Goal: Find specific page/section: Locate a particular part of the current website

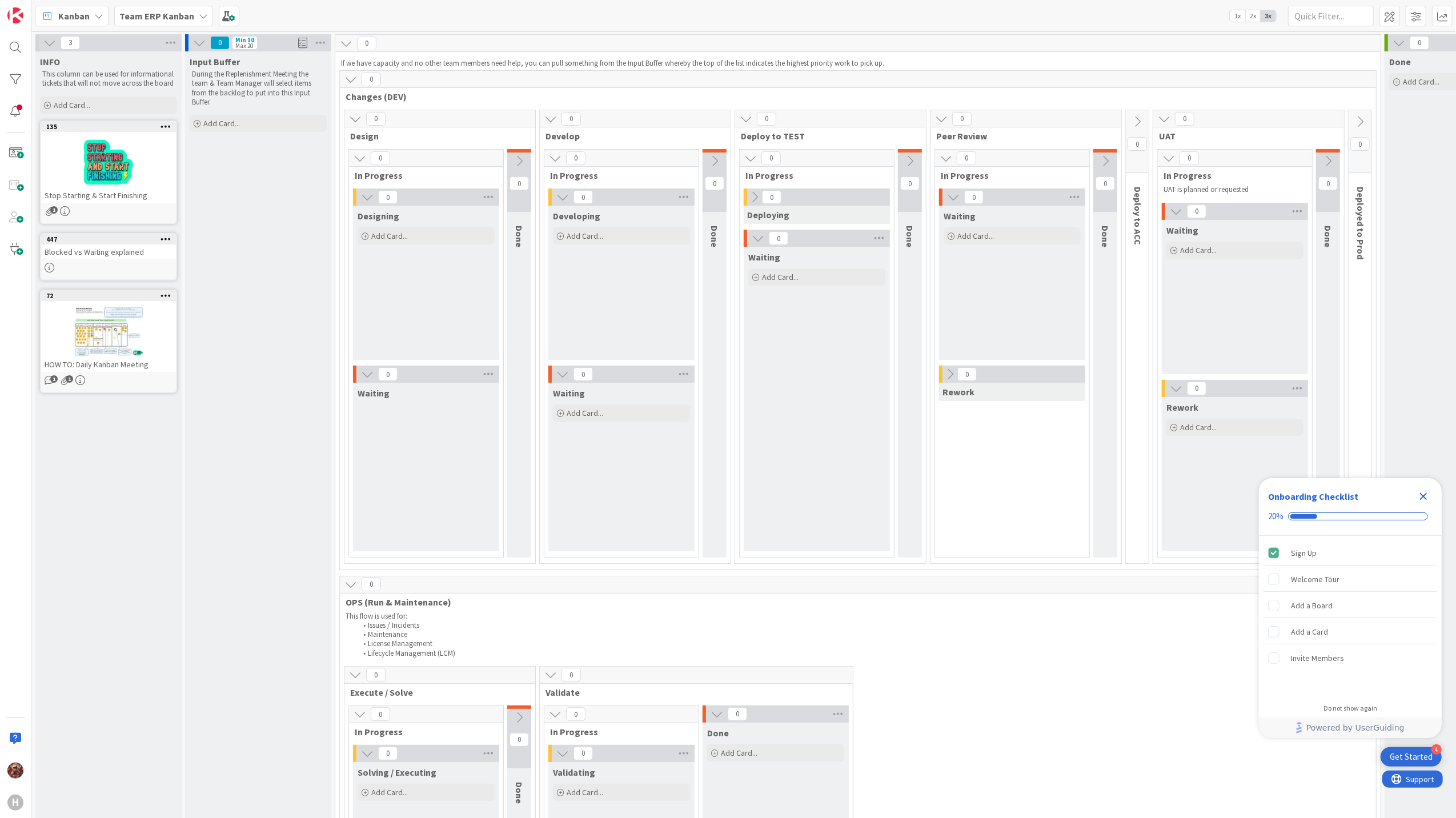
click at [188, 15] on b "Team ERP Kanban" at bounding box center [157, 16] width 75 height 12
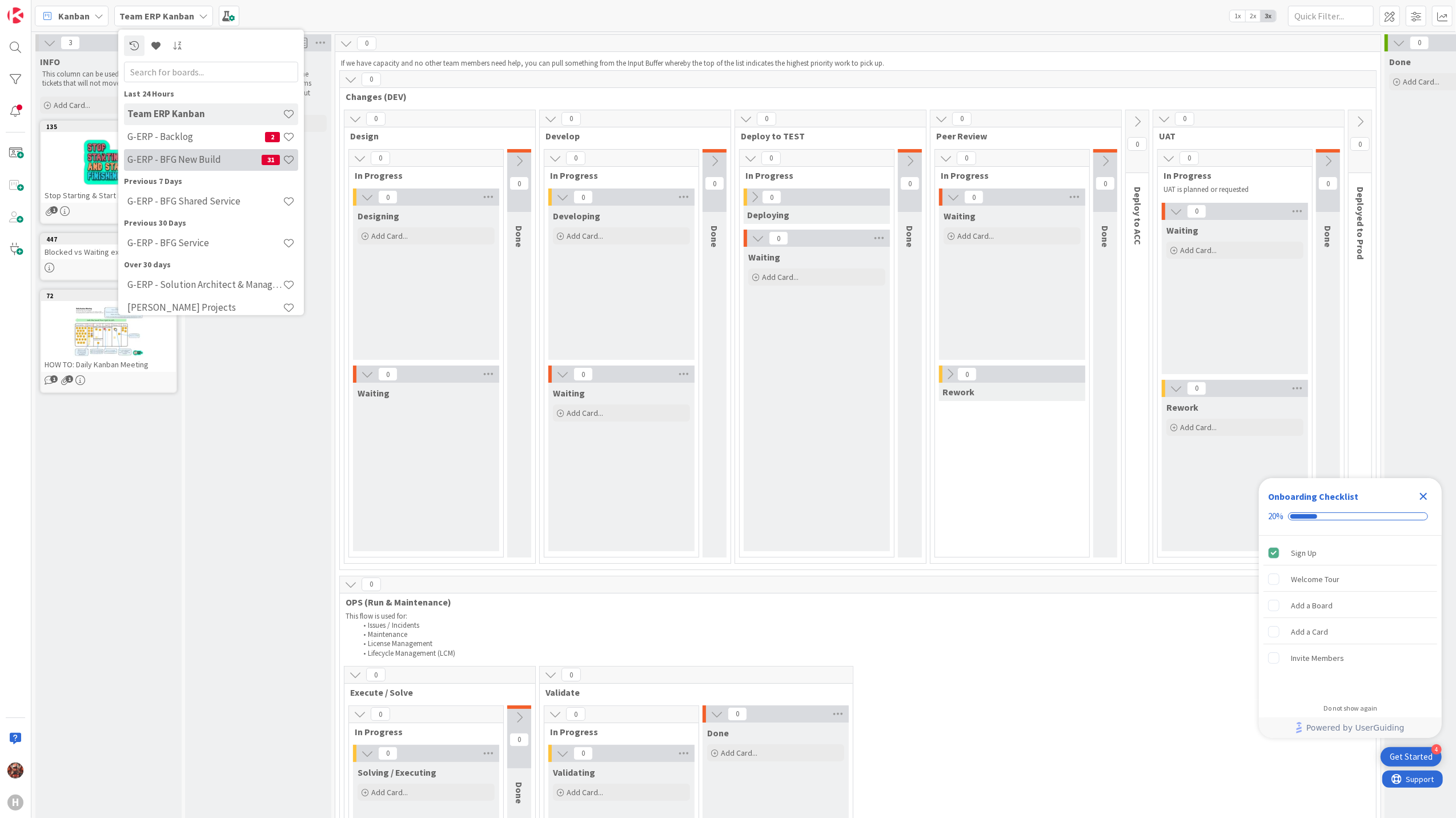
click at [202, 149] on div "G-ERP - BFG New Build 31" at bounding box center [211, 159] width 174 height 22
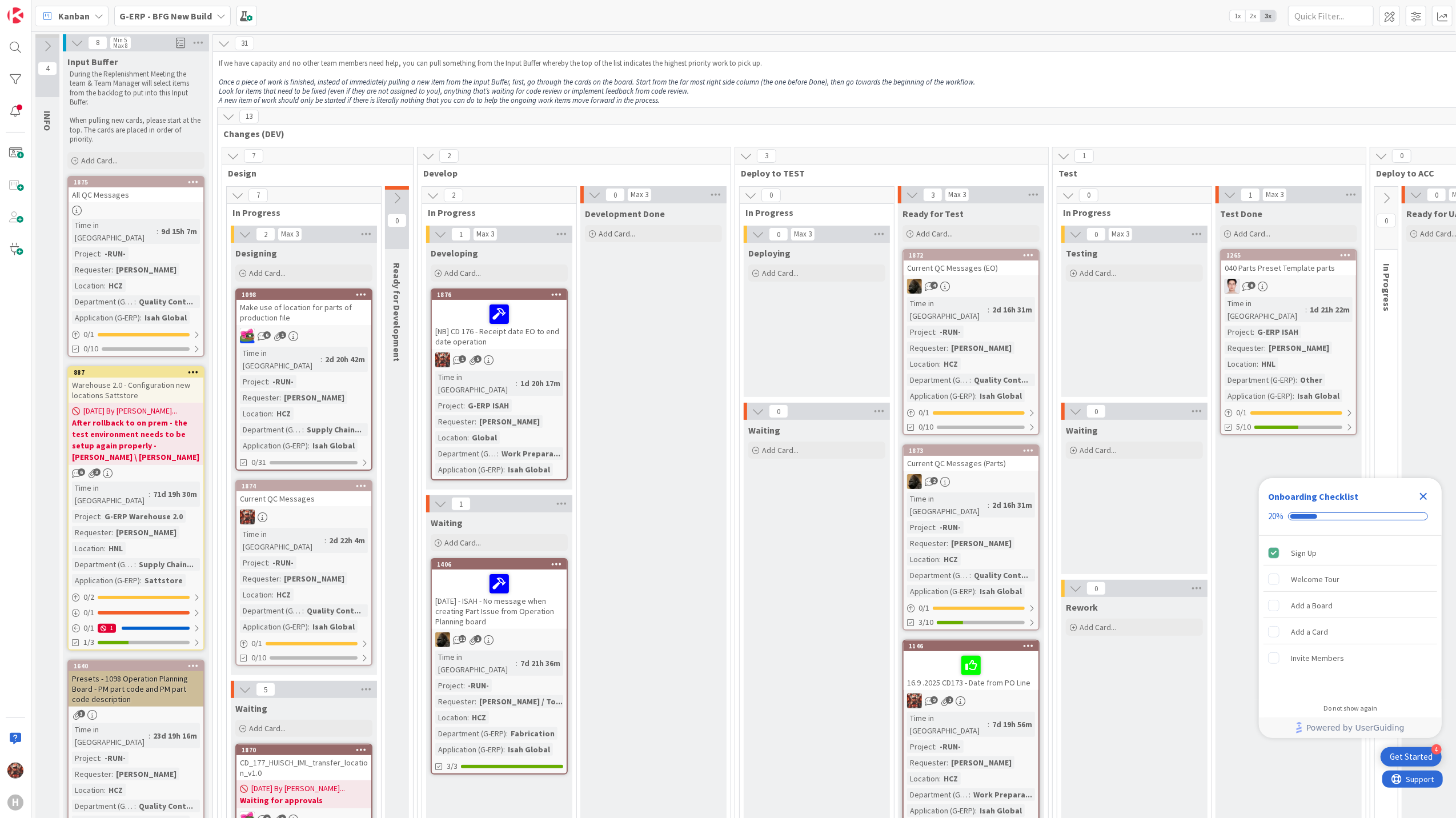
click at [158, 12] on b "G-ERP - BFG New Build" at bounding box center [165, 16] width 93 height 12
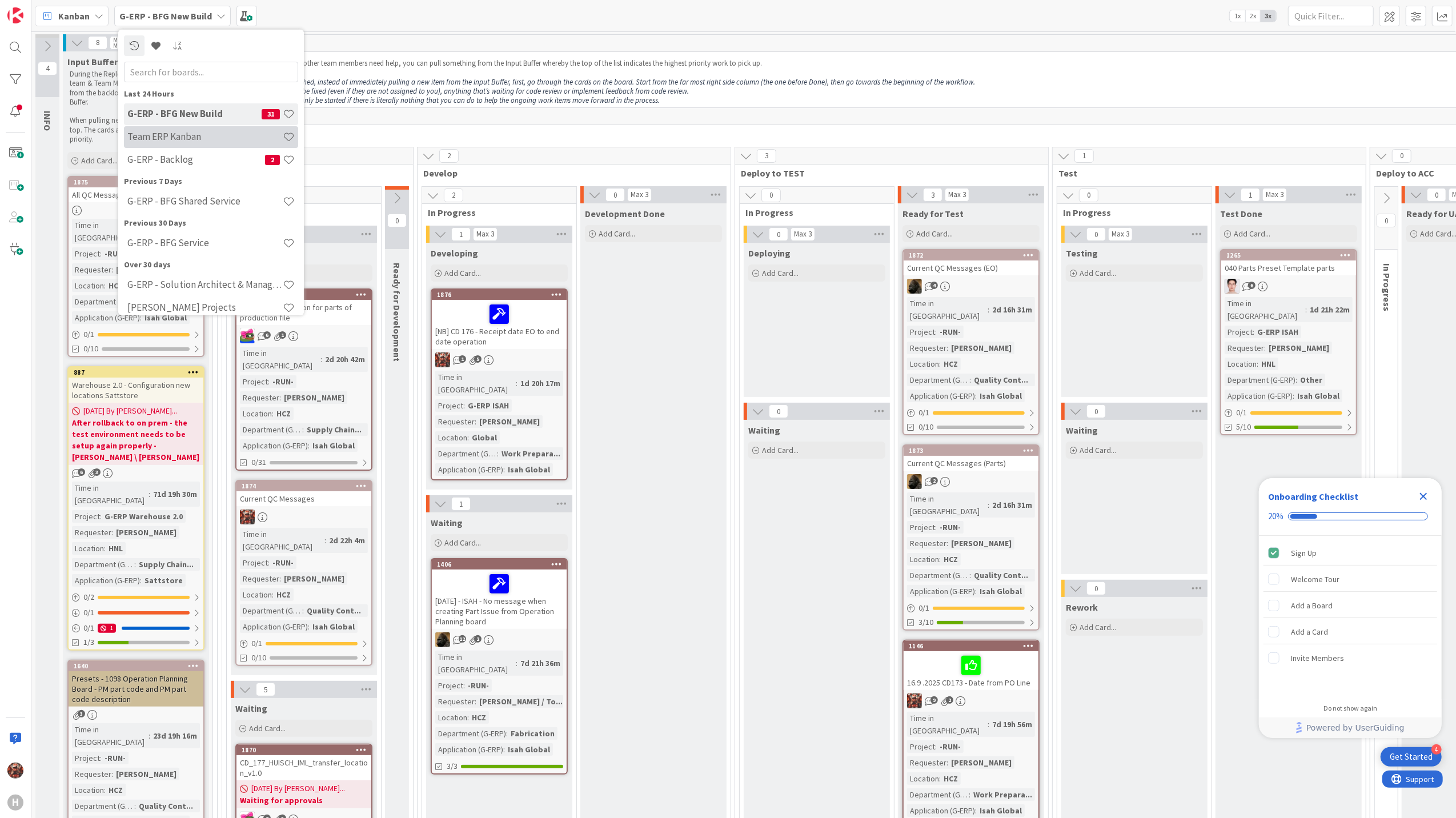
click at [188, 144] on div "Team ERP Kanban" at bounding box center [211, 137] width 174 height 22
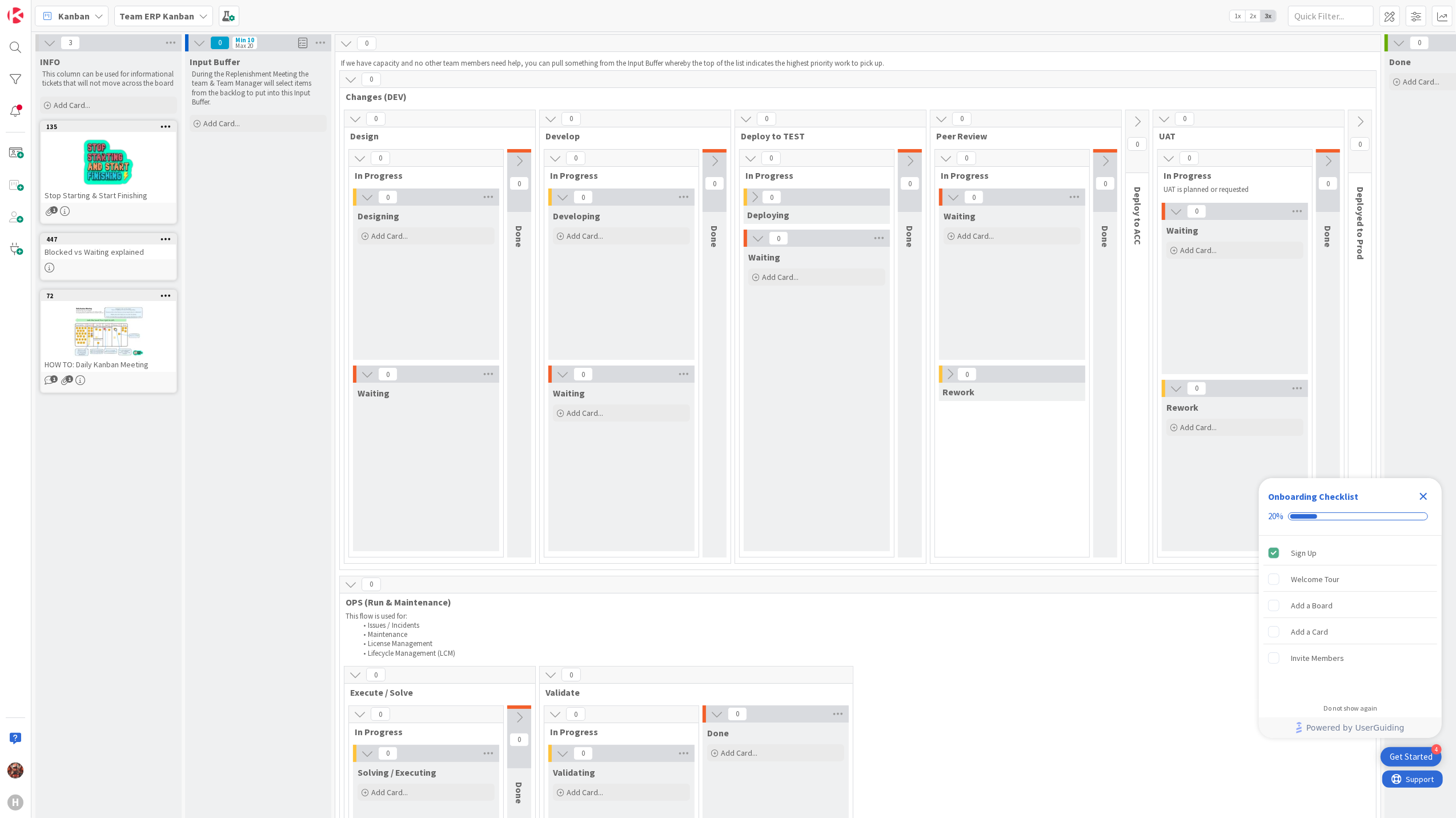
click at [164, 19] on b "Team ERP Kanban" at bounding box center [157, 16] width 75 height 12
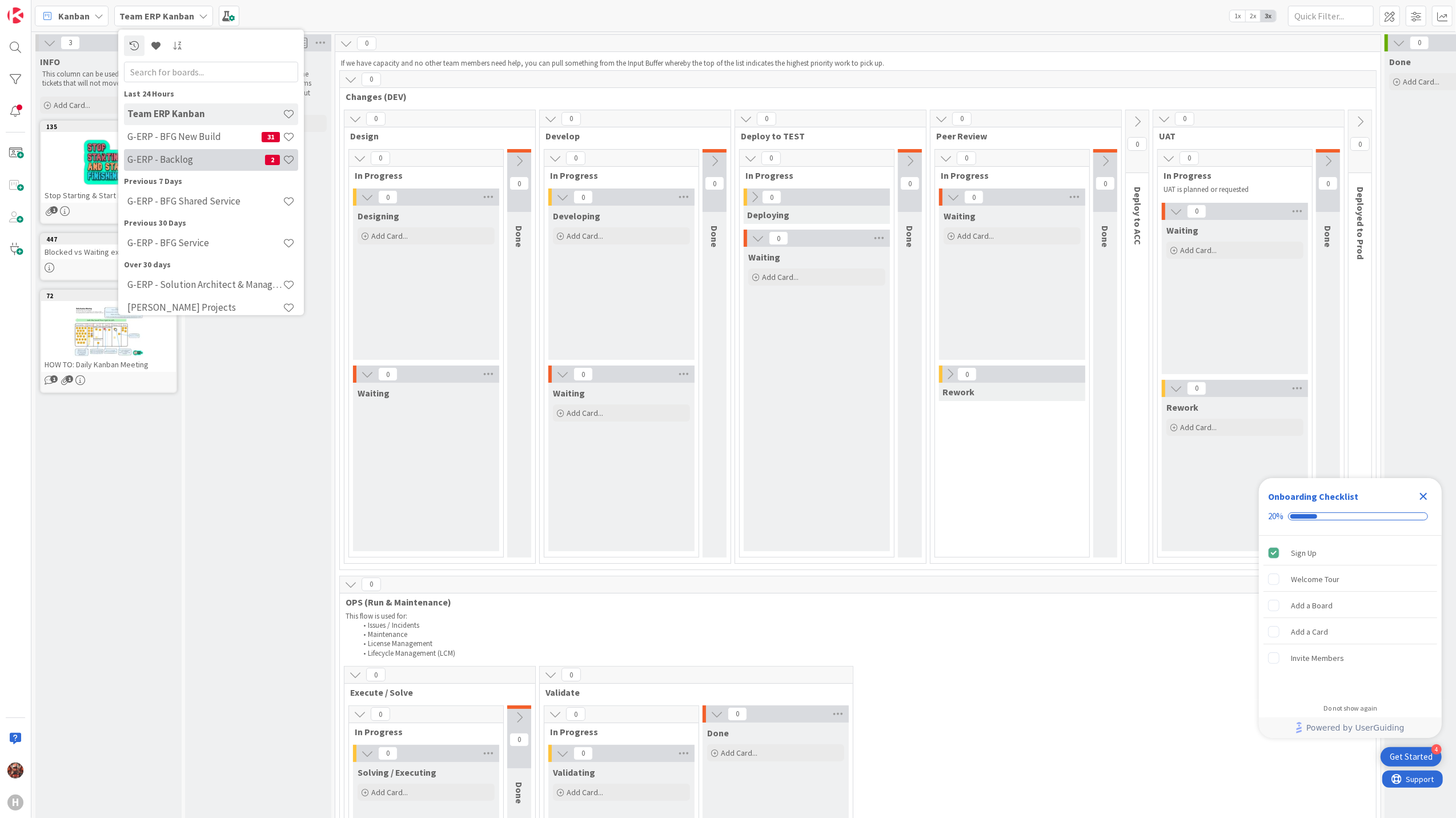
click at [177, 154] on h4 "G-ERP - Backlog" at bounding box center [196, 159] width 138 height 12
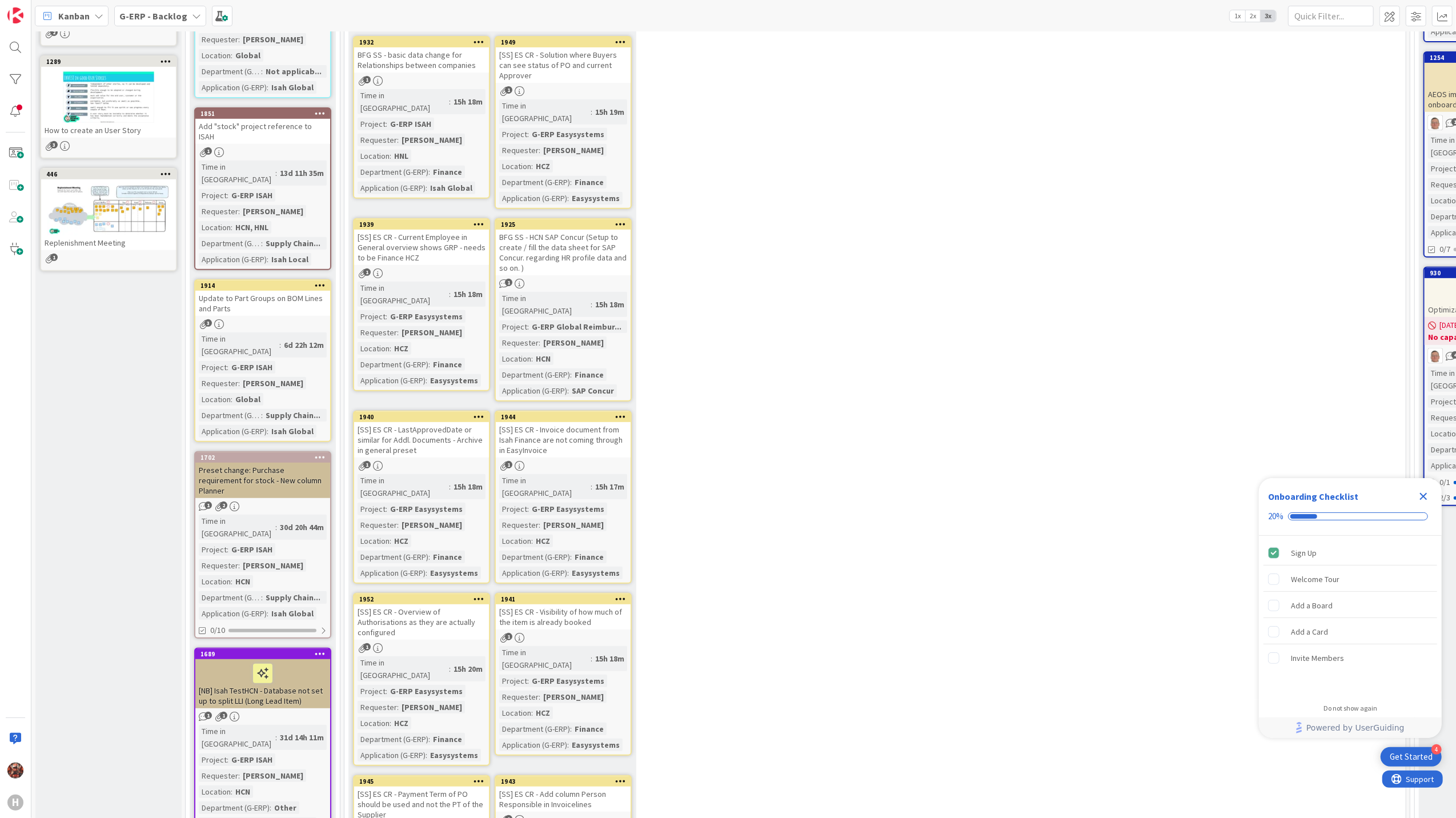
scroll to position [457, 0]
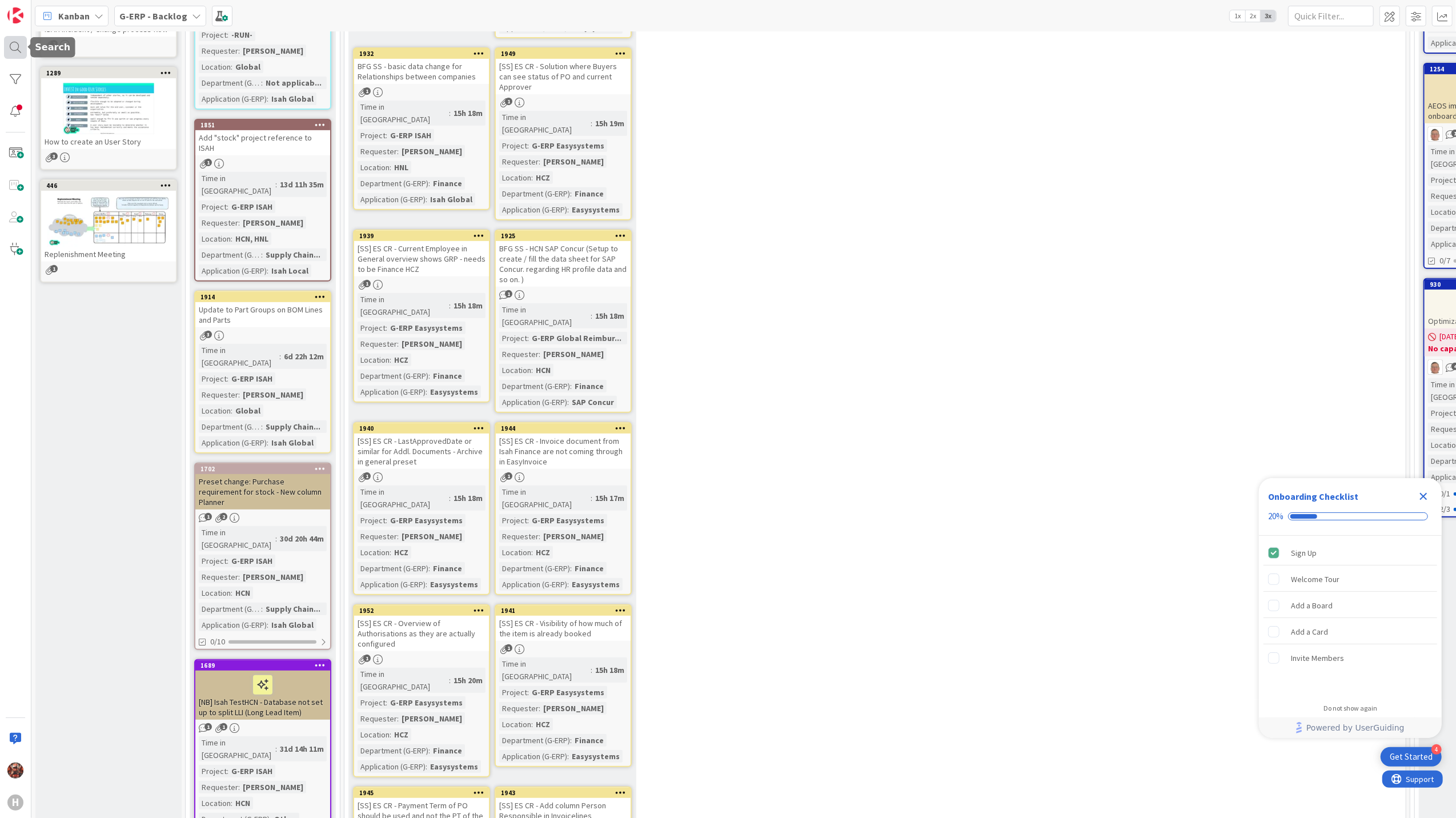
click at [24, 56] on div at bounding box center [15, 47] width 23 height 23
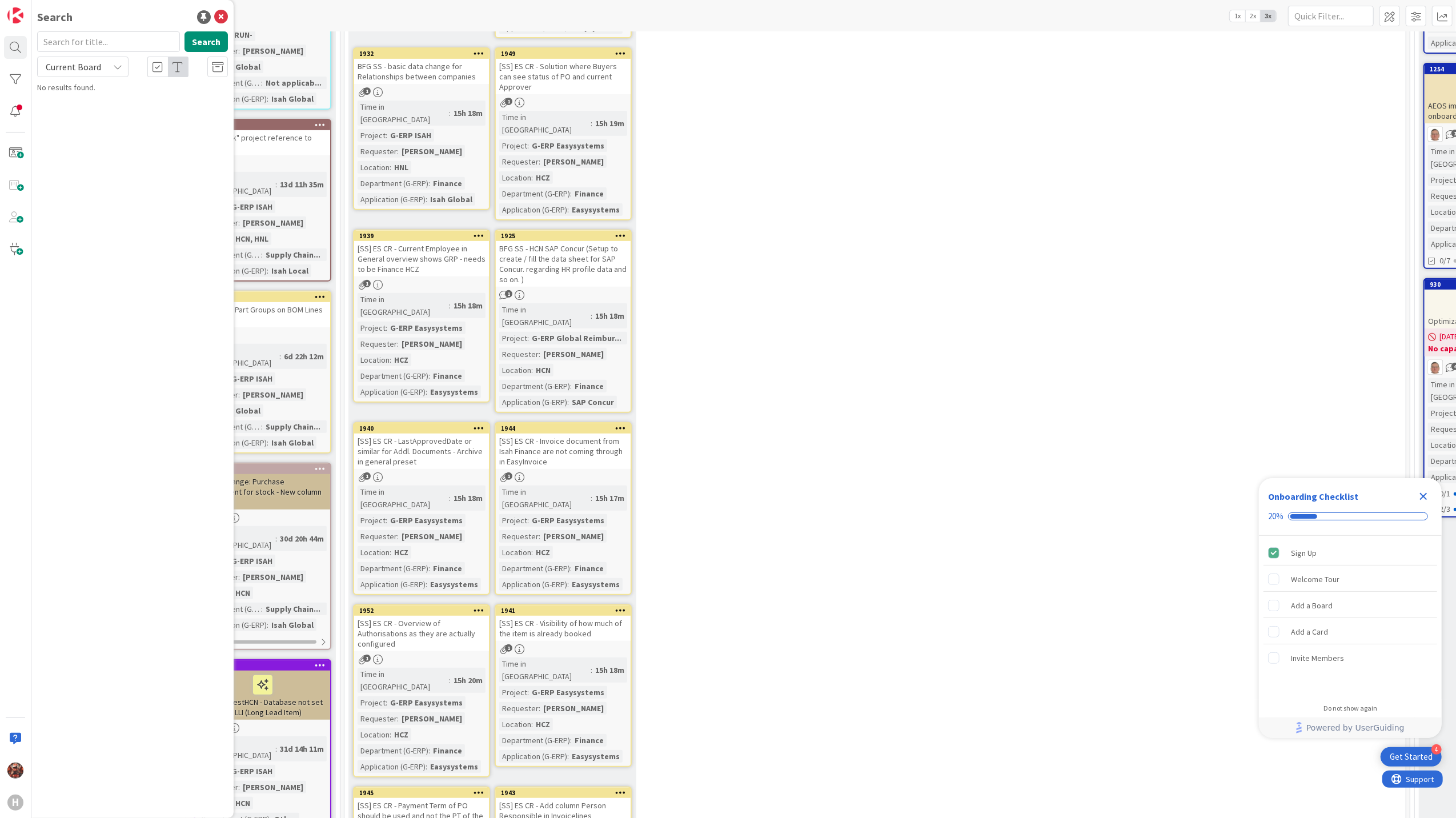
click at [103, 51] on input "text" at bounding box center [108, 42] width 143 height 21
click at [97, 65] on span "Current Board" at bounding box center [73, 67] width 55 height 12
click at [90, 118] on span "All Boards" at bounding box center [103, 114] width 118 height 18
click at [87, 69] on span "All Boards" at bounding box center [73, 67] width 59 height 16
click at [85, 39] on input "1956" at bounding box center [108, 42] width 143 height 21
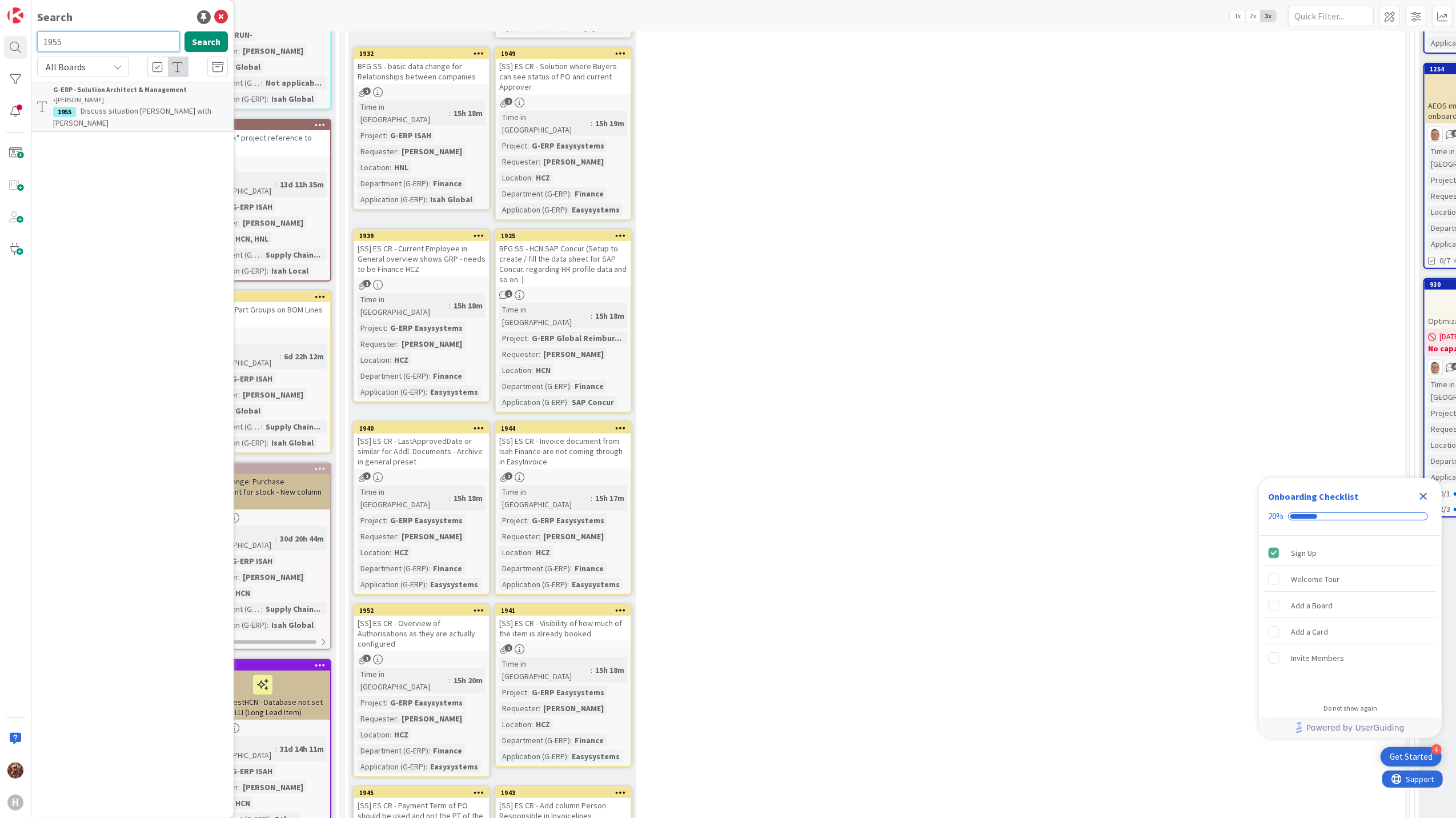
click at [85, 39] on input "1955" at bounding box center [108, 42] width 143 height 21
click at [85, 39] on input "1954" at bounding box center [108, 42] width 143 height 21
drag, startPoint x: 81, startPoint y: 44, endPoint x: 87, endPoint y: 31, distance: 14.3
click at [83, 38] on input "1958" at bounding box center [108, 42] width 143 height 21
click at [93, 38] on input "1953" at bounding box center [108, 42] width 143 height 21
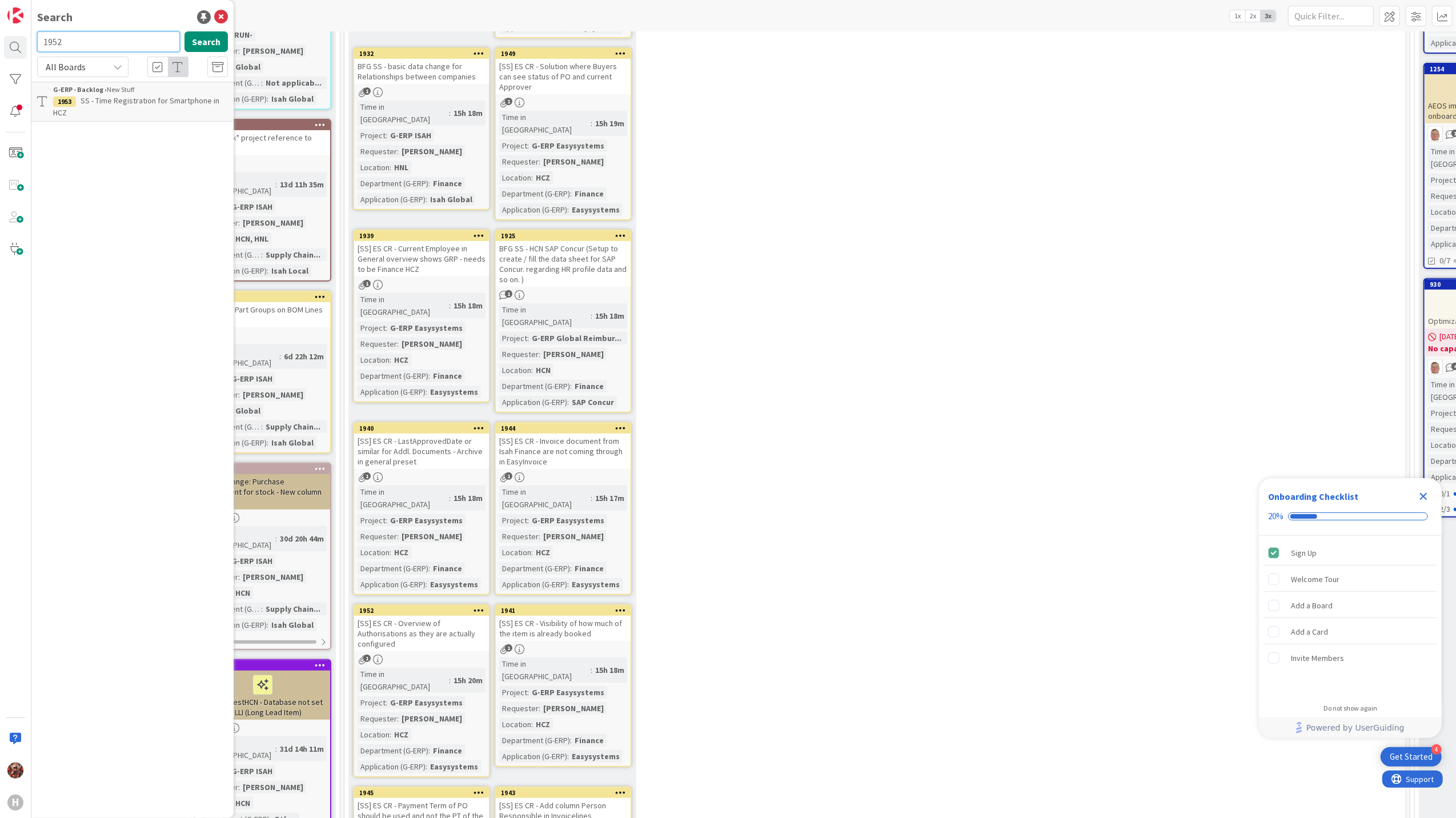
type input "1952"
click at [218, 18] on icon at bounding box center [221, 17] width 13 height 13
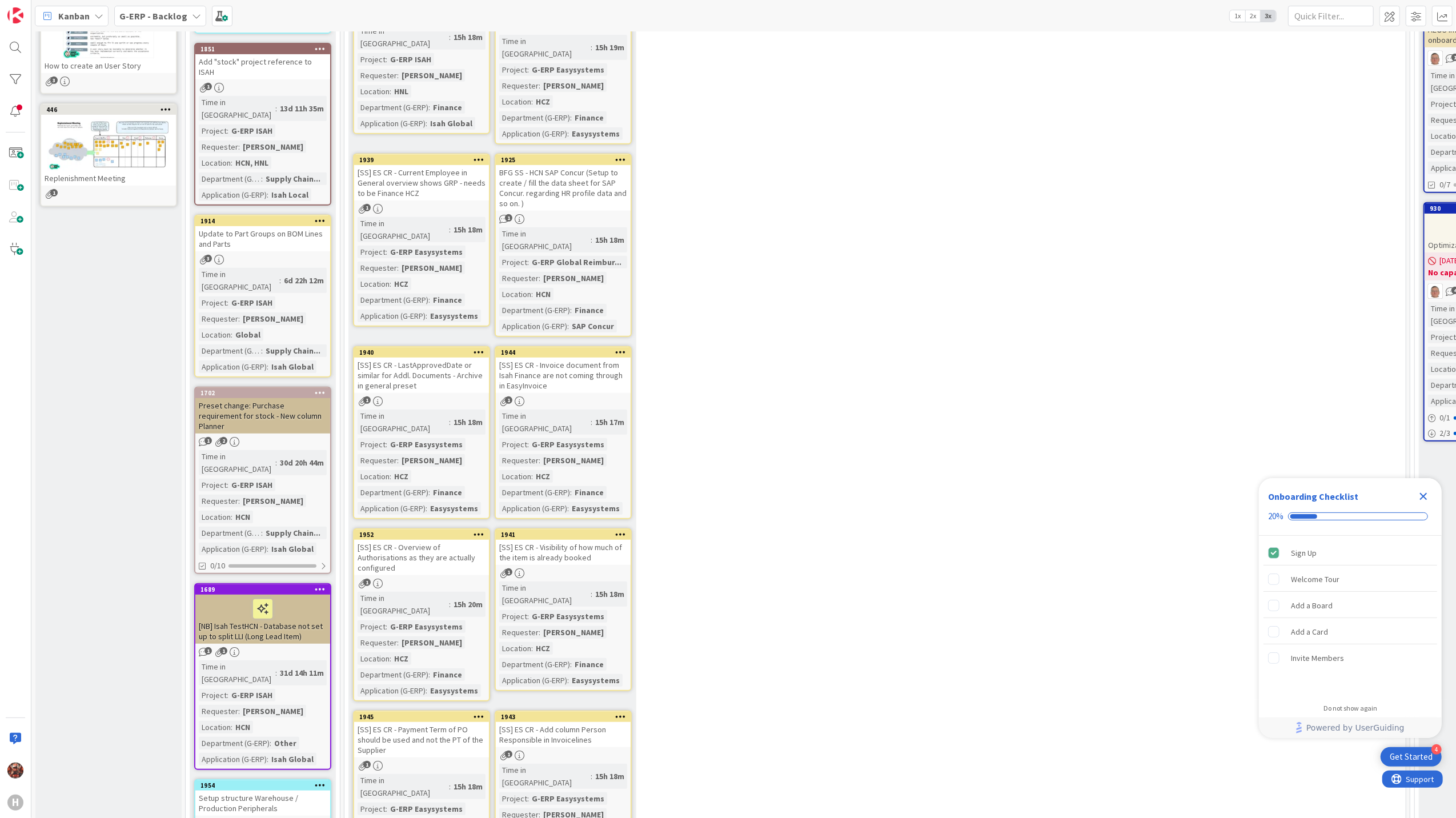
scroll to position [0, 0]
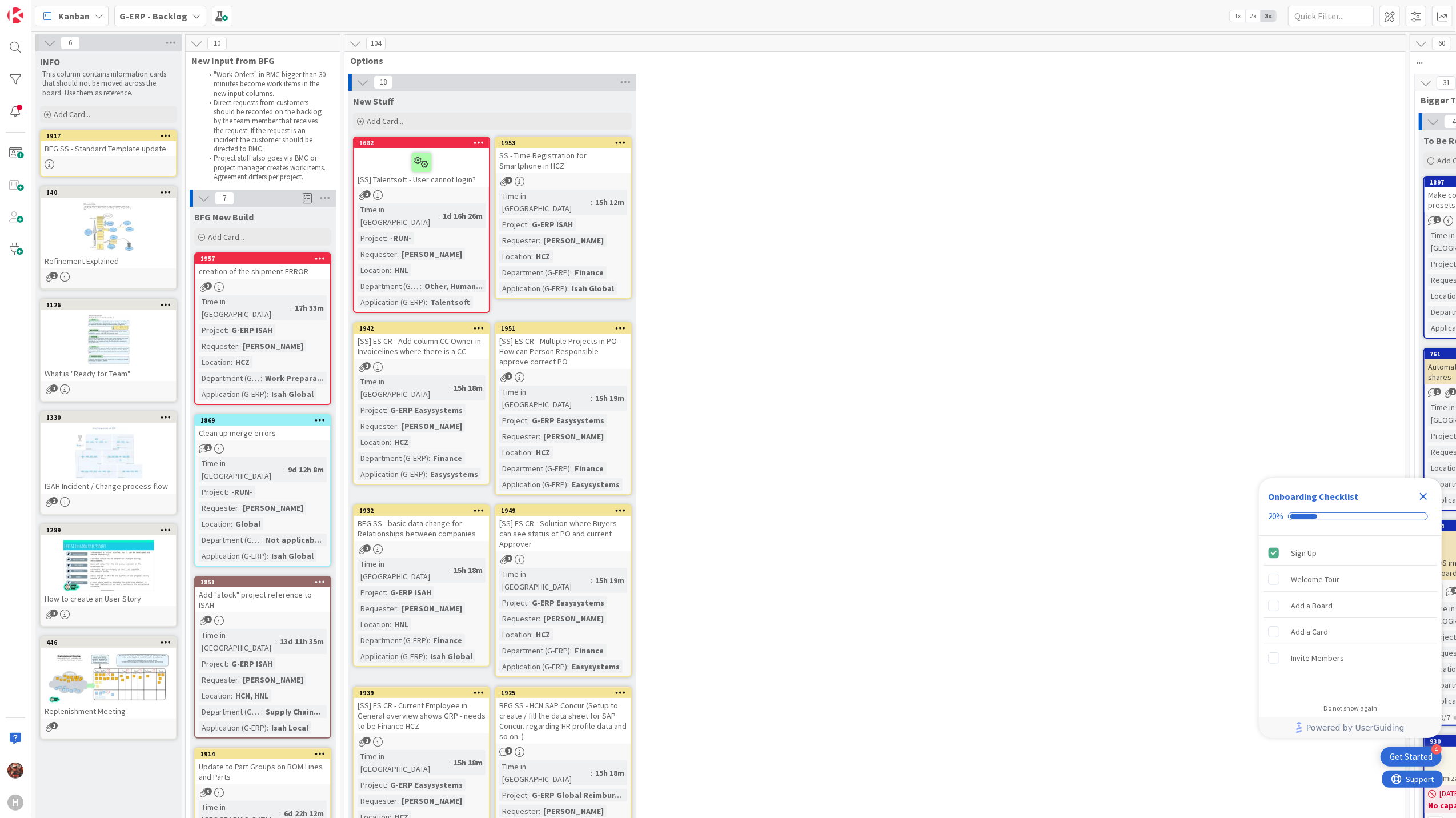
click at [556, 153] on div "SS - Time Registration for Smartphone in HCZ" at bounding box center [564, 160] width 135 height 25
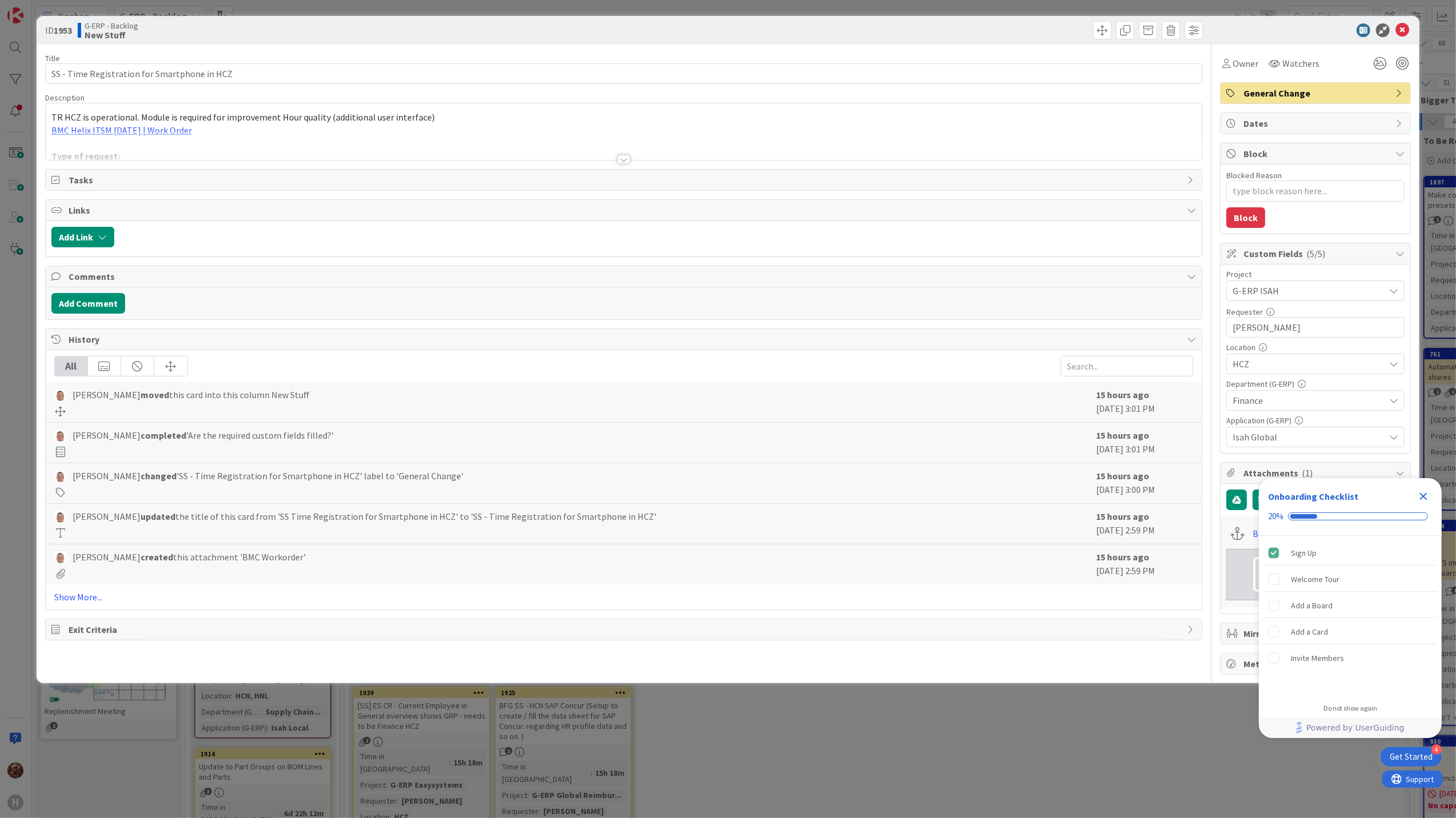
type textarea "x"
click at [631, 161] on div "Title 44 / 128 SS - Time Registration for Smartphone in [GEOGRAPHIC_DATA] Descr…" at bounding box center [624, 359] width 1157 height 630
click at [630, 161] on div "Title 44 / 128 SS - Time Registration for Smartphone in [GEOGRAPHIC_DATA] Descr…" at bounding box center [624, 359] width 1157 height 630
click at [626, 161] on div at bounding box center [623, 159] width 13 height 9
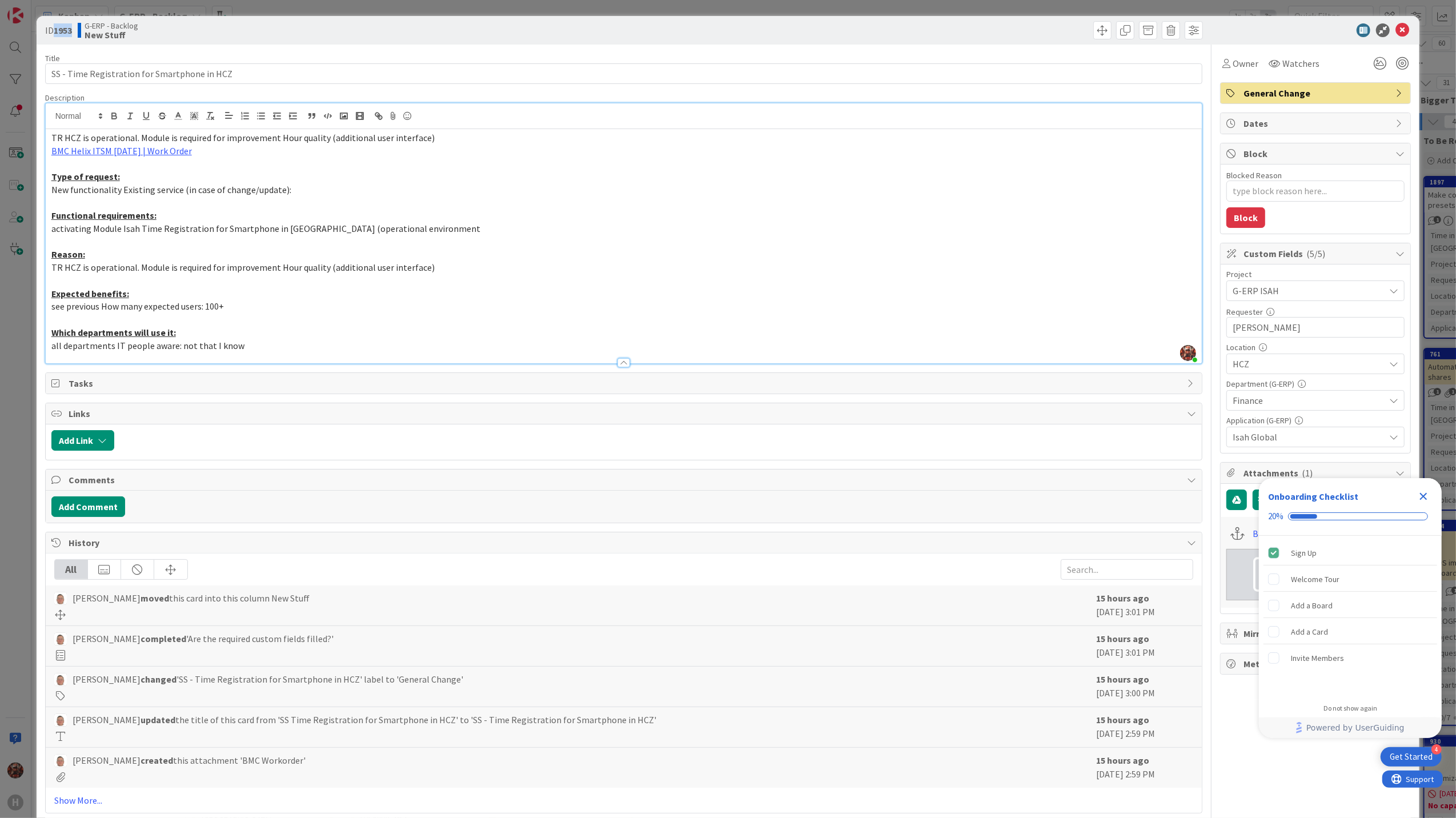
drag, startPoint x: 72, startPoint y: 28, endPoint x: 55, endPoint y: 28, distance: 17.0
click at [55, 28] on b "1953" at bounding box center [63, 30] width 18 height 12
copy b "1953"
click at [1395, 28] on icon at bounding box center [1402, 30] width 13 height 13
